Goal: Task Accomplishment & Management: Manage account settings

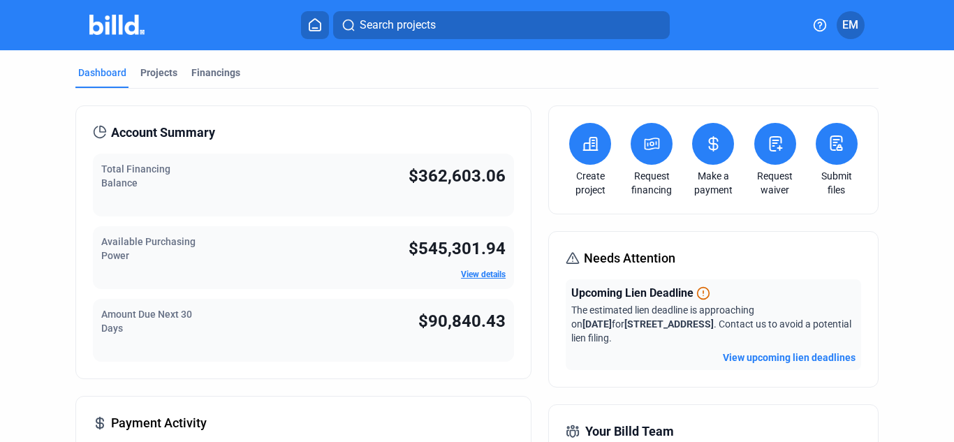
click at [651, 141] on icon at bounding box center [651, 144] width 17 height 17
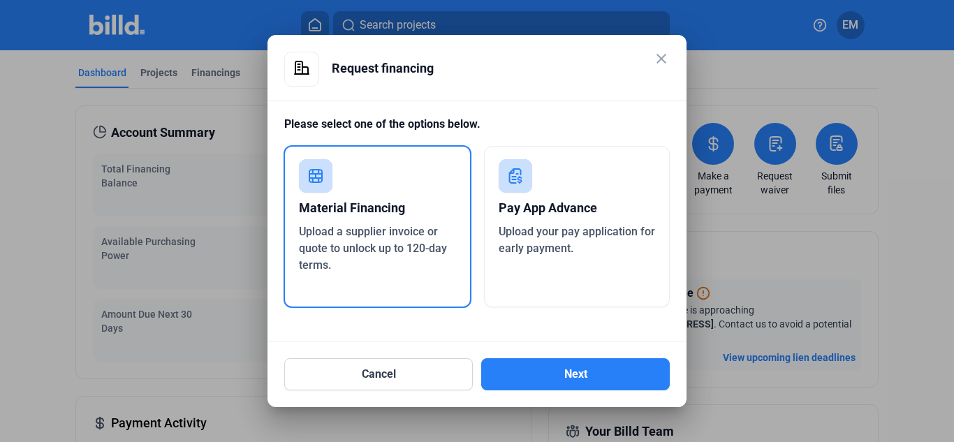
click at [665, 60] on mat-icon "close" at bounding box center [661, 58] width 17 height 17
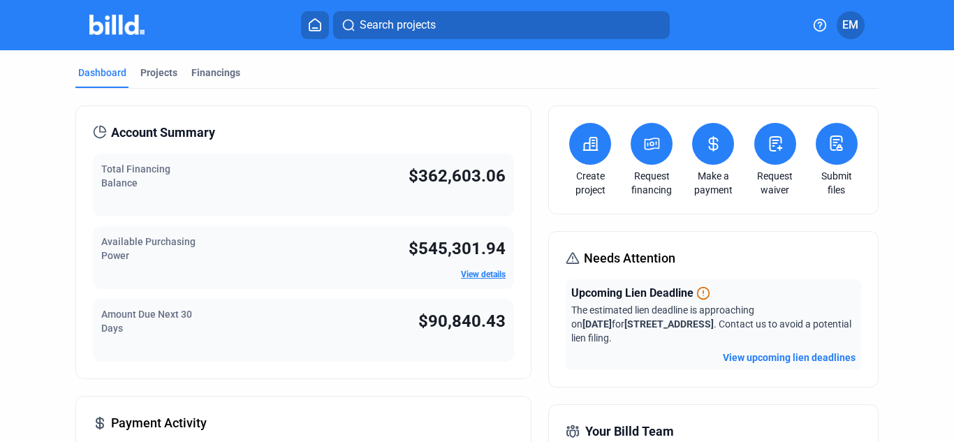
click at [705, 140] on icon at bounding box center [713, 144] width 17 height 17
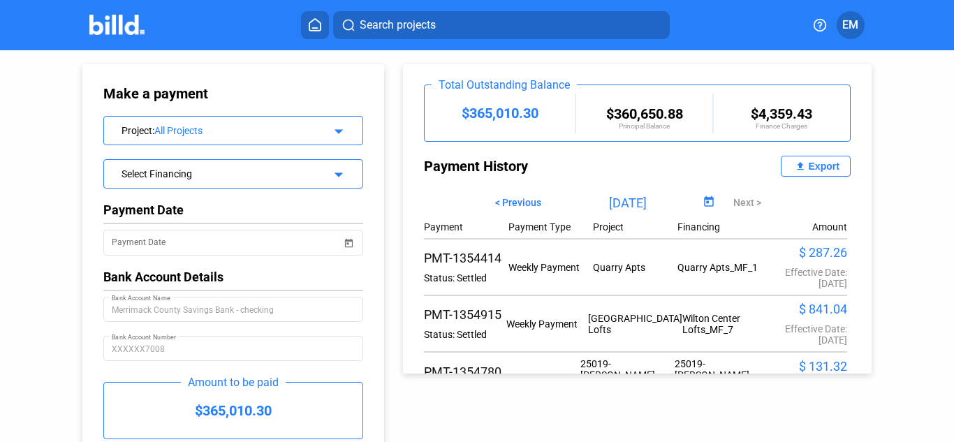
scroll to position [140, 0]
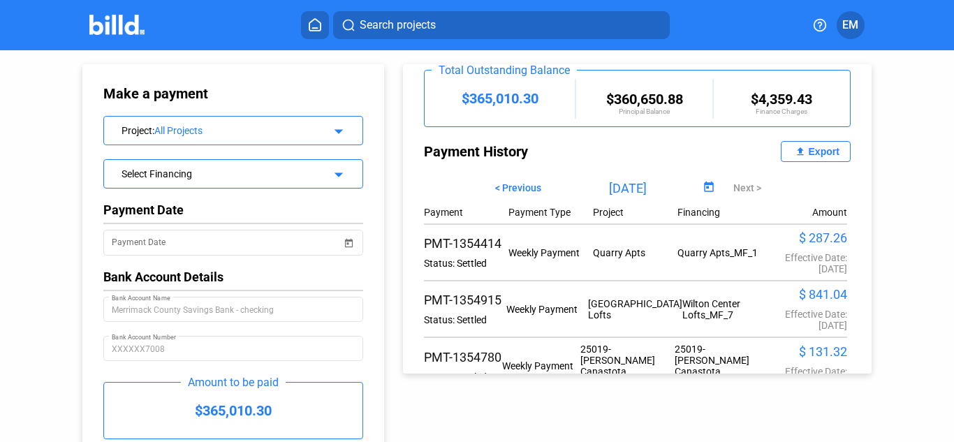
click at [792, 147] on mat-icon "file_upload" at bounding box center [800, 151] width 17 height 17
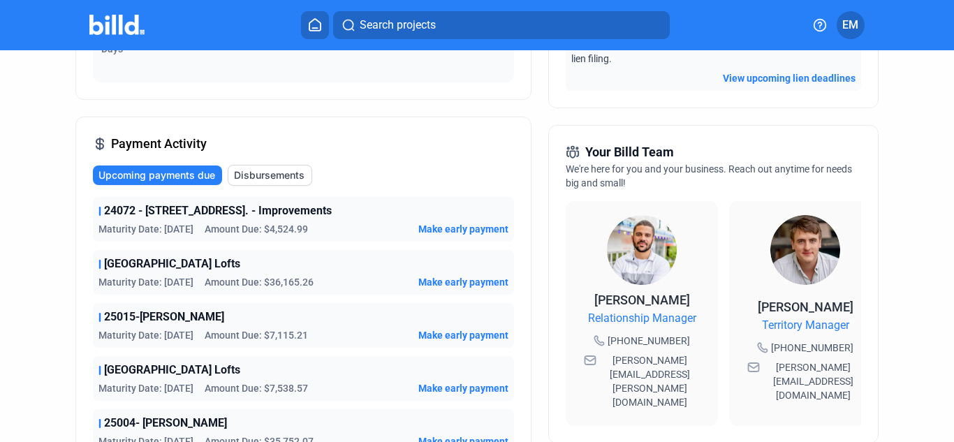
scroll to position [489, 0]
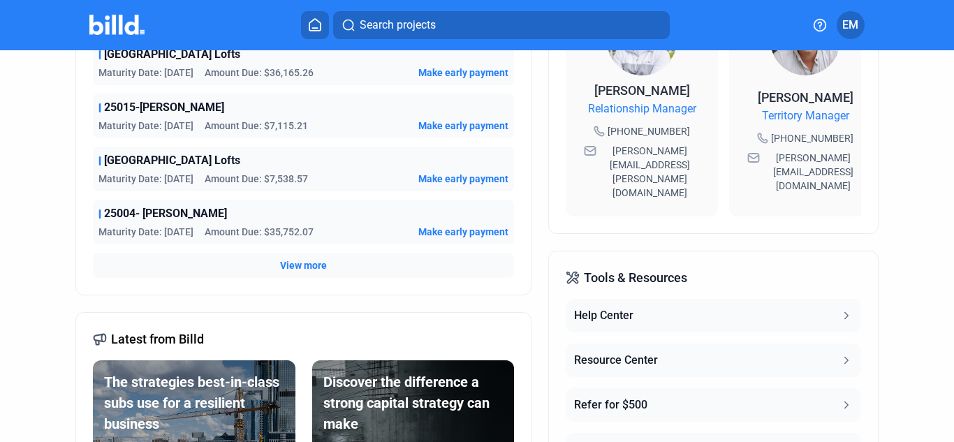
click at [303, 266] on span "View more" at bounding box center [303, 266] width 47 height 14
